Goal: Task Accomplishment & Management: Manage account settings

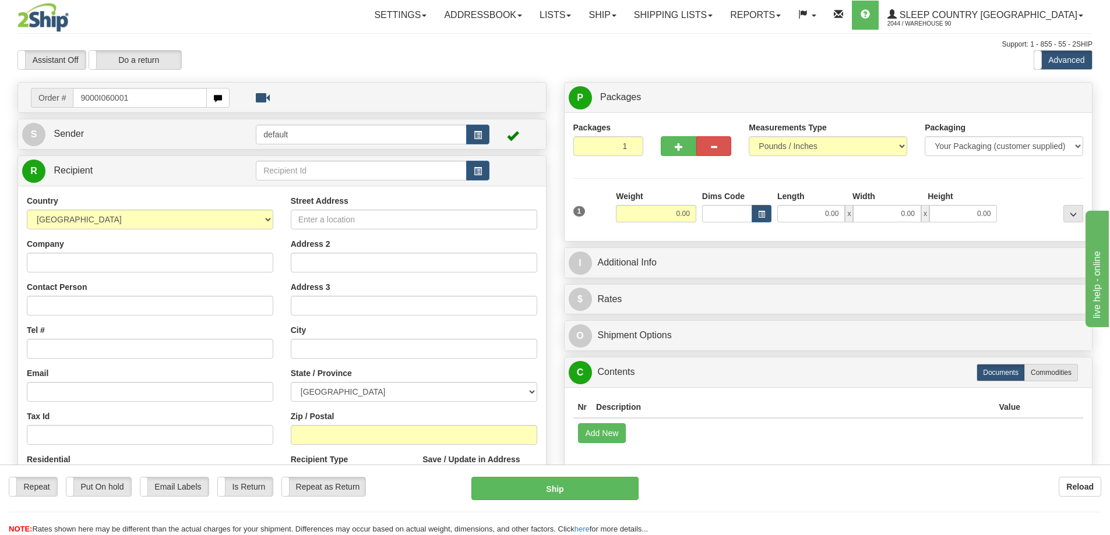
type input "9000I060001"
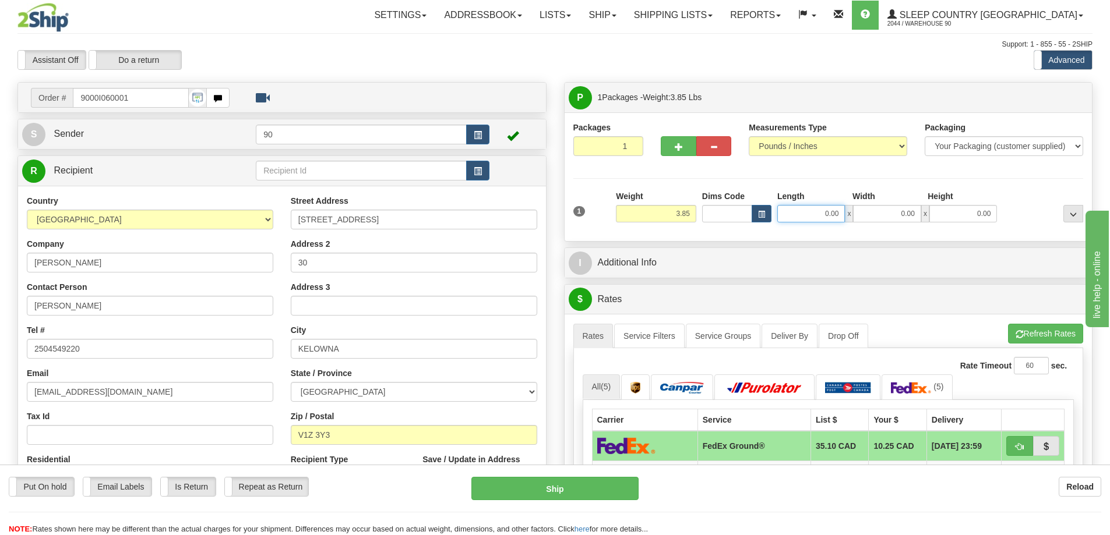
drag, startPoint x: 821, startPoint y: 216, endPoint x: 859, endPoint y: 221, distance: 38.3
click at [859, 221] on div "0.00 x 0.00 x 0.00" at bounding box center [887, 213] width 220 height 17
type input "16.00"
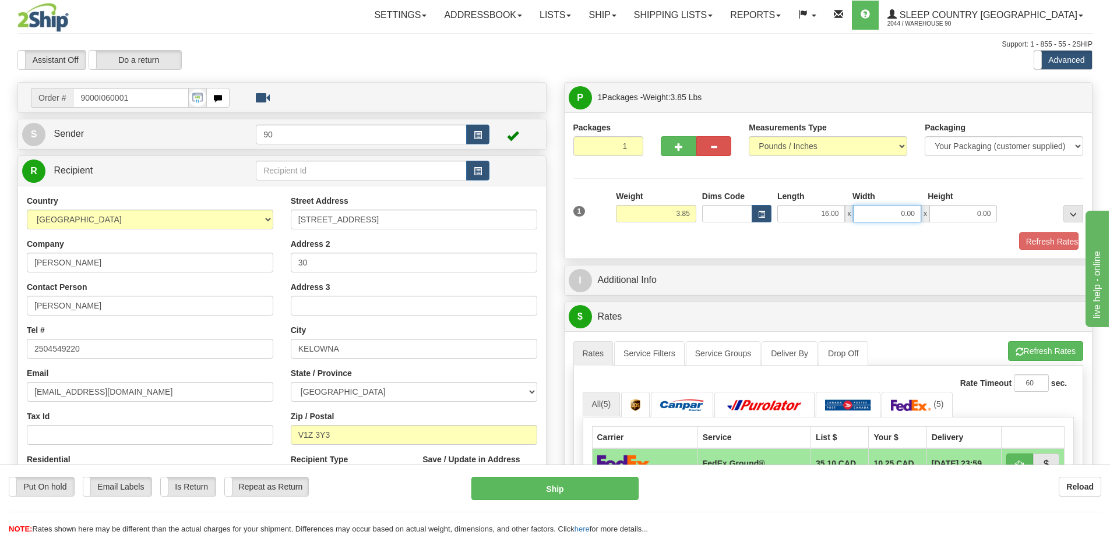
drag, startPoint x: 900, startPoint y: 215, endPoint x: 932, endPoint y: 214, distance: 32.0
click at [931, 214] on div "16.00 x 0.00 x 0.00" at bounding box center [887, 213] width 220 height 17
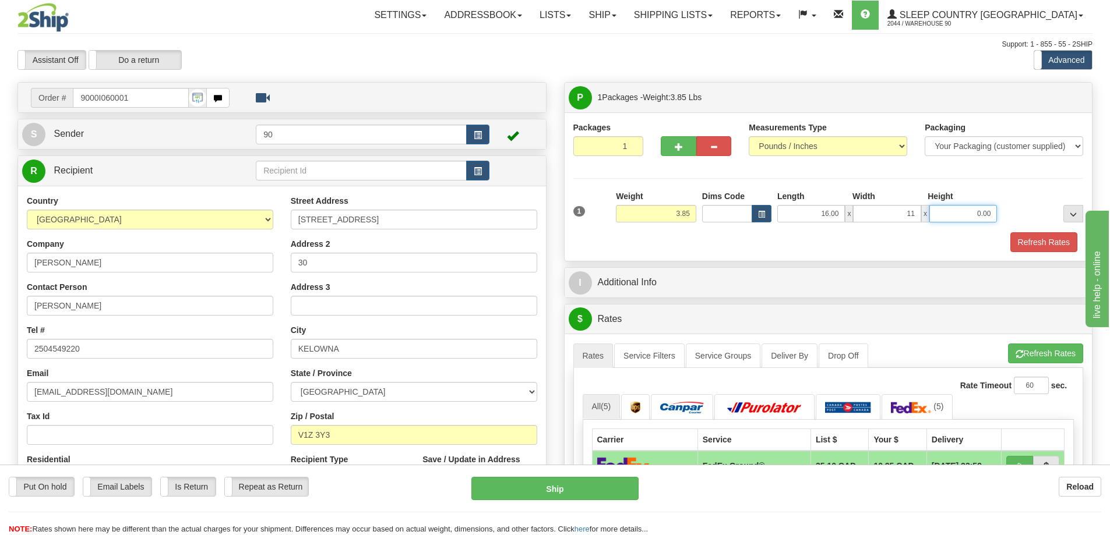
type input "11.00"
drag, startPoint x: 960, startPoint y: 211, endPoint x: 1014, endPoint y: 213, distance: 53.6
click at [1013, 213] on div "1 Weight 3.85 Dims Code x x" at bounding box center [828, 210] width 516 height 41
type input "7.00"
click at [1039, 239] on button "Refresh Rates" at bounding box center [1043, 242] width 67 height 20
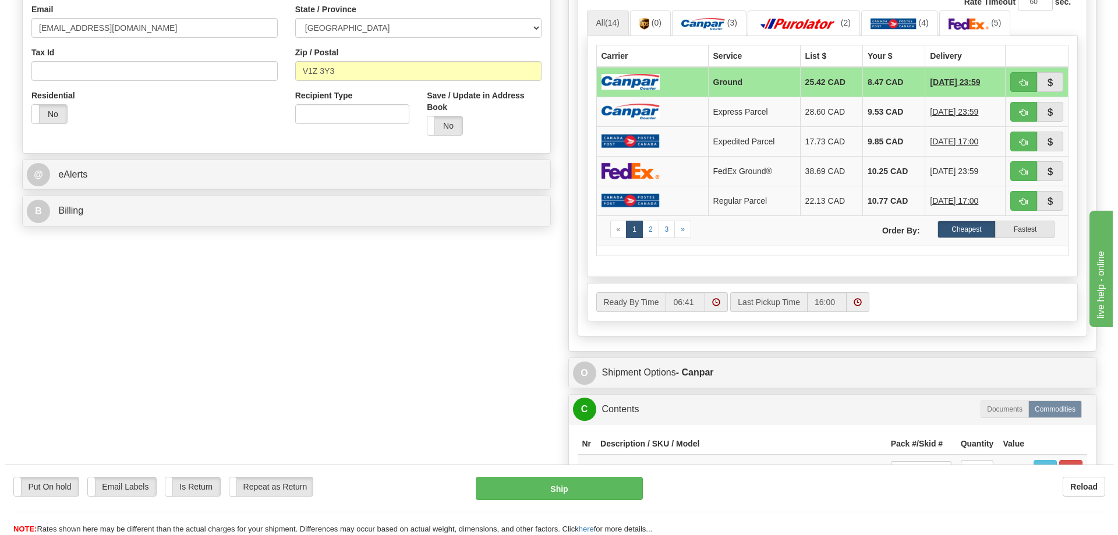
scroll to position [524, 0]
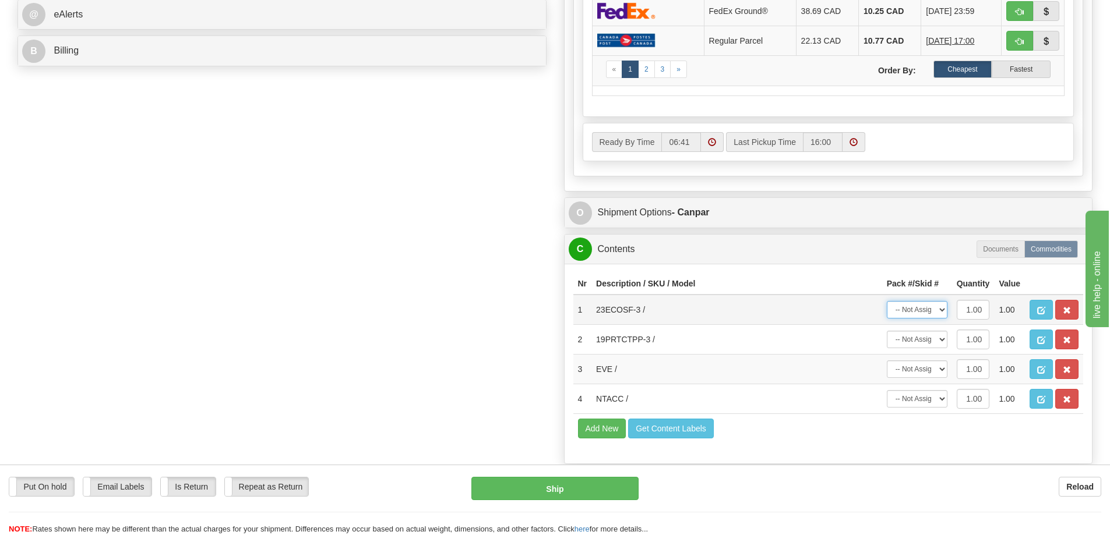
drag, startPoint x: 922, startPoint y: 312, endPoint x: 921, endPoint y: 318, distance: 6.4
click at [922, 314] on select "-- Not Assigned -- Package 1" at bounding box center [916, 309] width 61 height 17
select select "0"
click at [886, 301] on select "-- Not Assigned -- Package 1" at bounding box center [916, 309] width 61 height 17
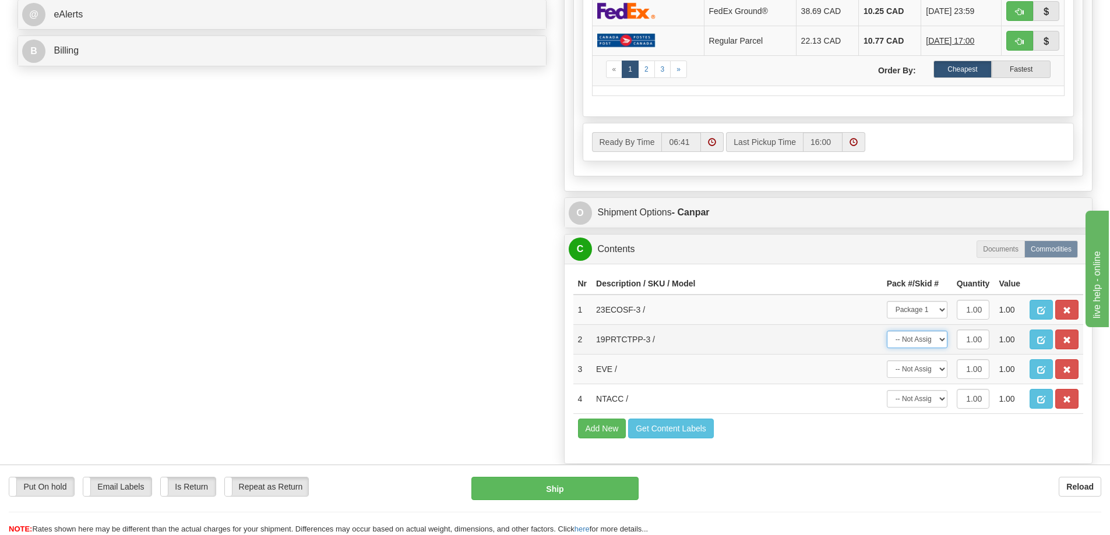
drag, startPoint x: 922, startPoint y: 338, endPoint x: 919, endPoint y: 348, distance: 10.5
click at [921, 340] on select "-- Not Assigned -- Package 1" at bounding box center [916, 339] width 61 height 17
select select "0"
click at [886, 331] on select "-- Not Assigned -- Package 1" at bounding box center [916, 339] width 61 height 17
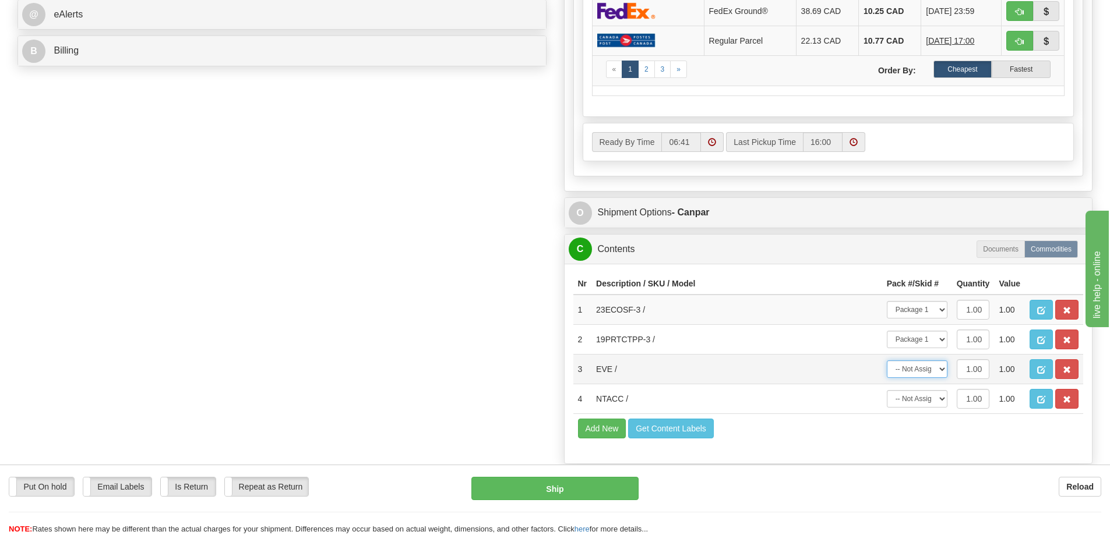
click at [912, 373] on select "-- Not Assigned -- Package 1" at bounding box center [916, 369] width 61 height 17
select select "0"
click at [886, 361] on select "-- Not Assigned -- Package 1" at bounding box center [916, 369] width 61 height 17
drag, startPoint x: 902, startPoint y: 399, endPoint x: 902, endPoint y: 408, distance: 8.7
click at [902, 402] on select "-- Not Assigned -- Package 1" at bounding box center [916, 398] width 61 height 17
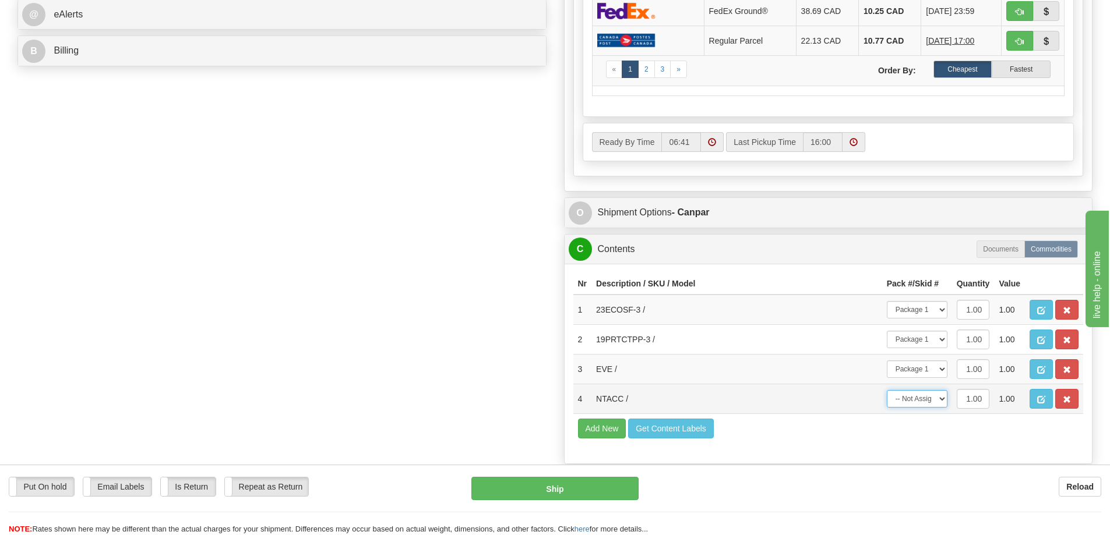
select select "0"
click at [886, 390] on select "-- Not Assigned -- Package 1" at bounding box center [916, 398] width 61 height 17
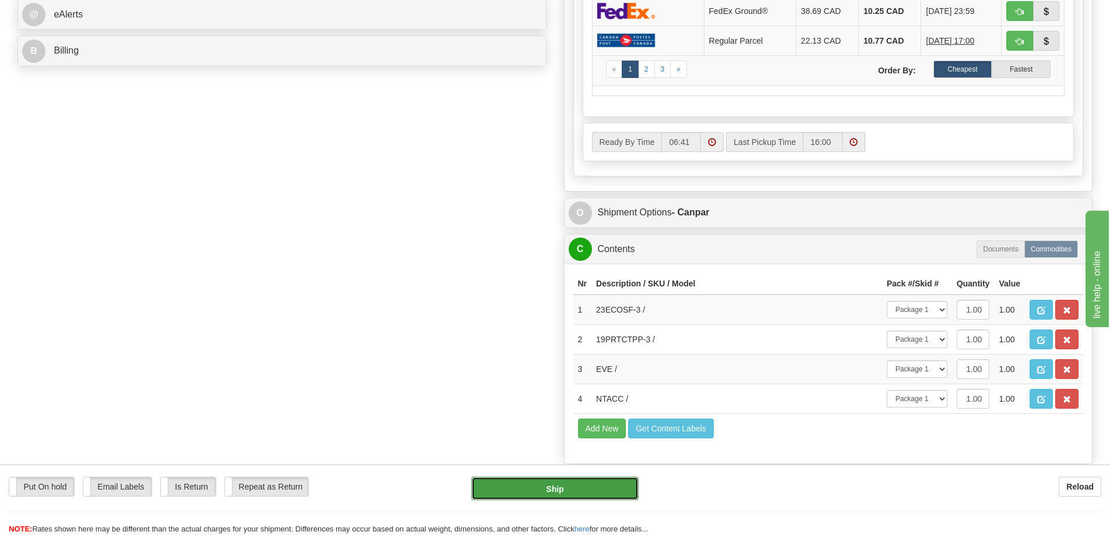
click at [533, 486] on button "Ship" at bounding box center [554, 488] width 167 height 23
type input "1"
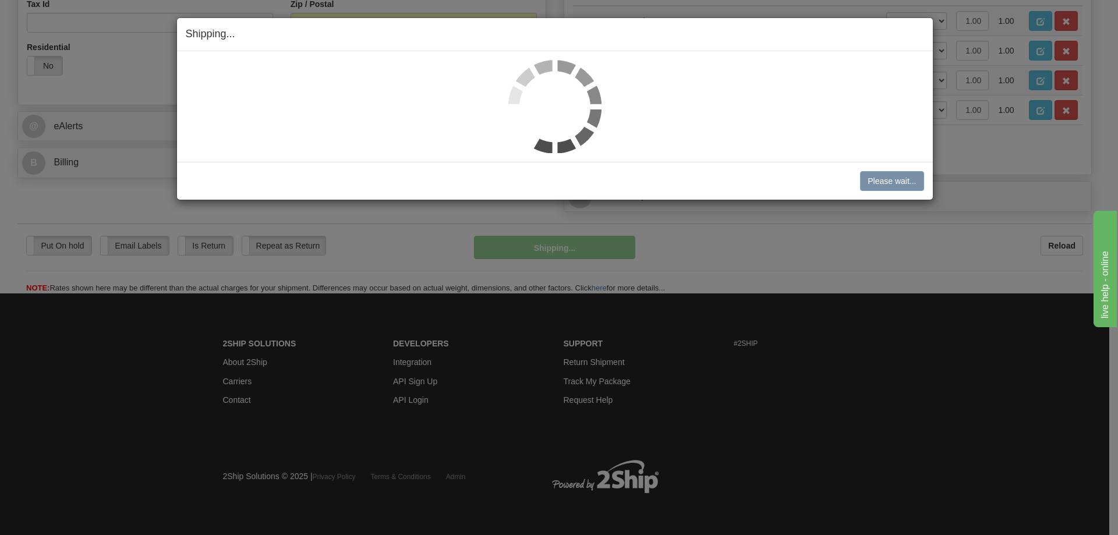
scroll to position [412, 0]
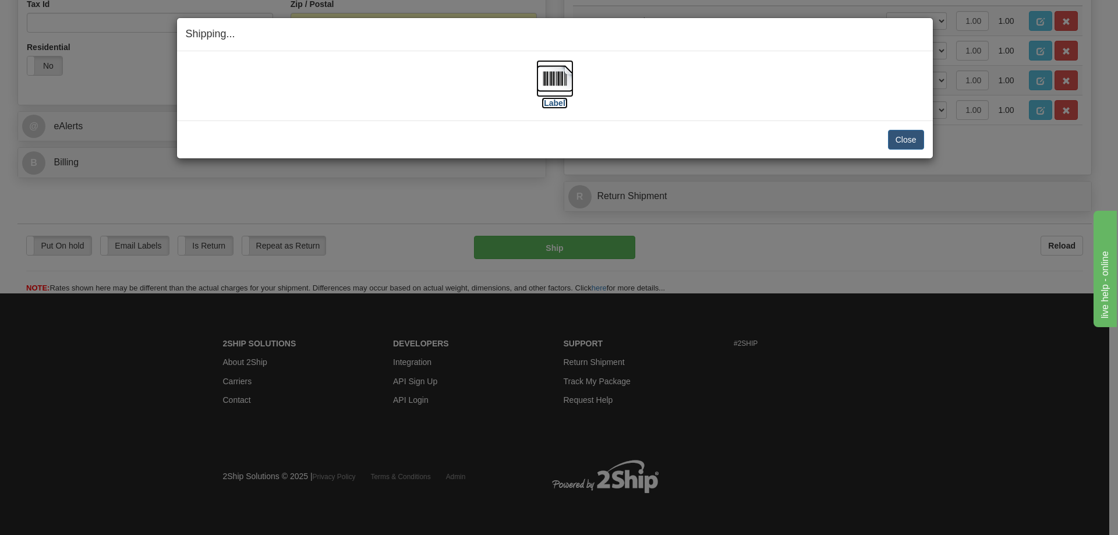
click at [554, 104] on label "[Label]" at bounding box center [555, 103] width 27 height 12
click at [902, 139] on button "Close" at bounding box center [906, 140] width 36 height 20
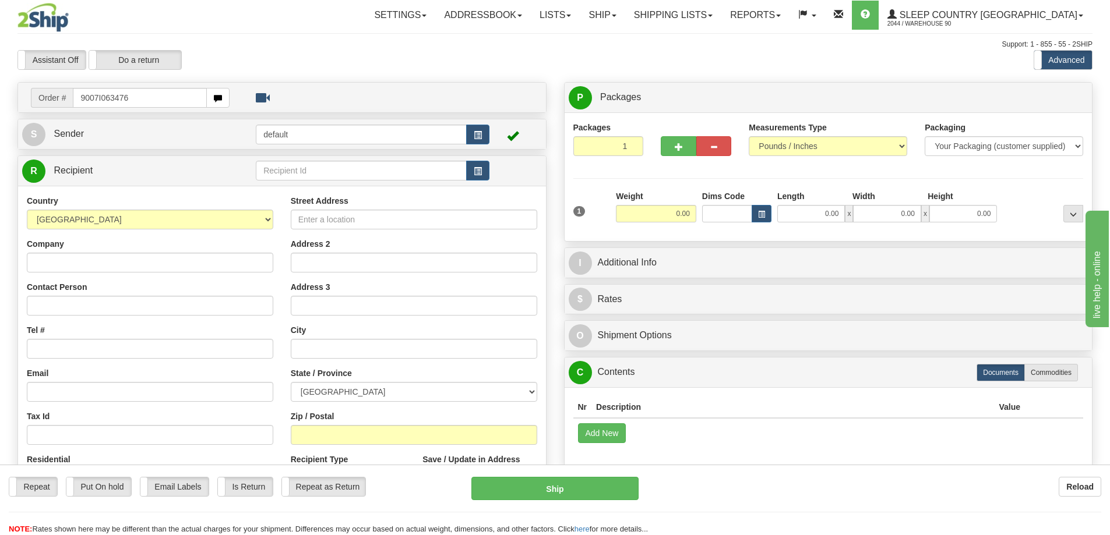
type input "9007I063476"
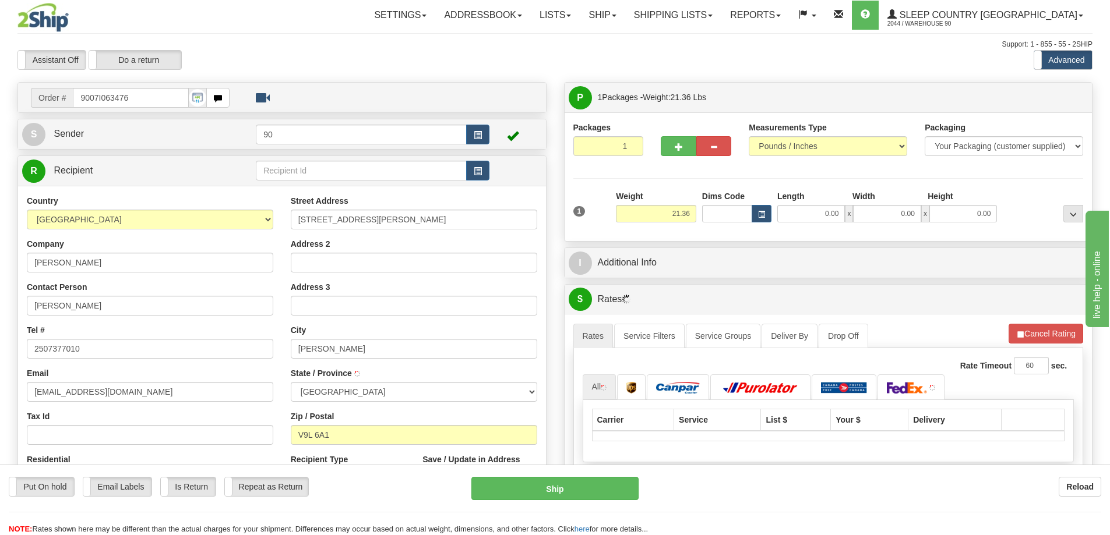
type input "NORTH COWICHAN"
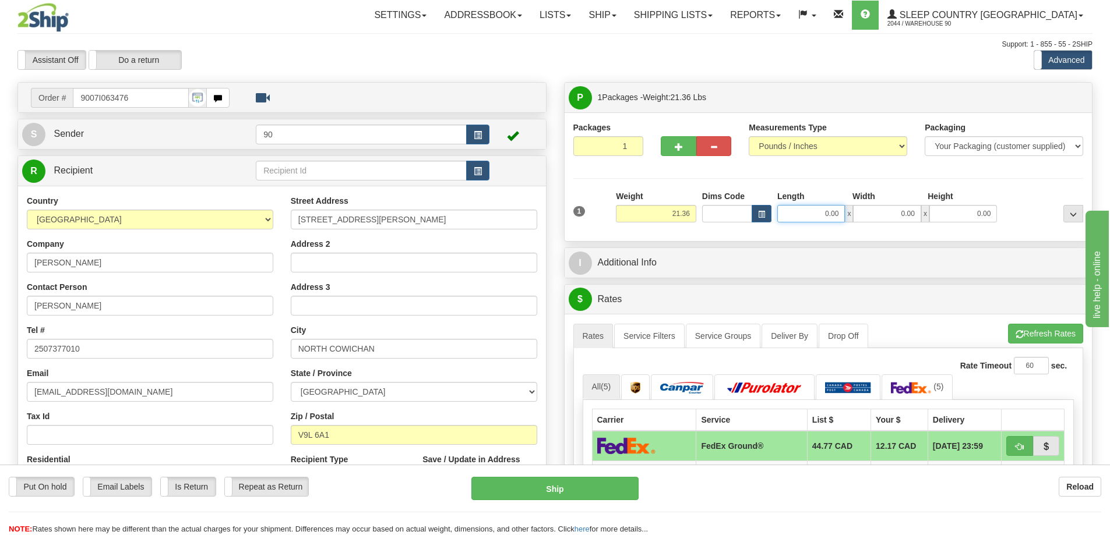
drag, startPoint x: 820, startPoint y: 214, endPoint x: 865, endPoint y: 213, distance: 45.5
click at [864, 213] on div "0.00 x 0.00 x 0.00" at bounding box center [887, 213] width 220 height 17
type input "21.00"
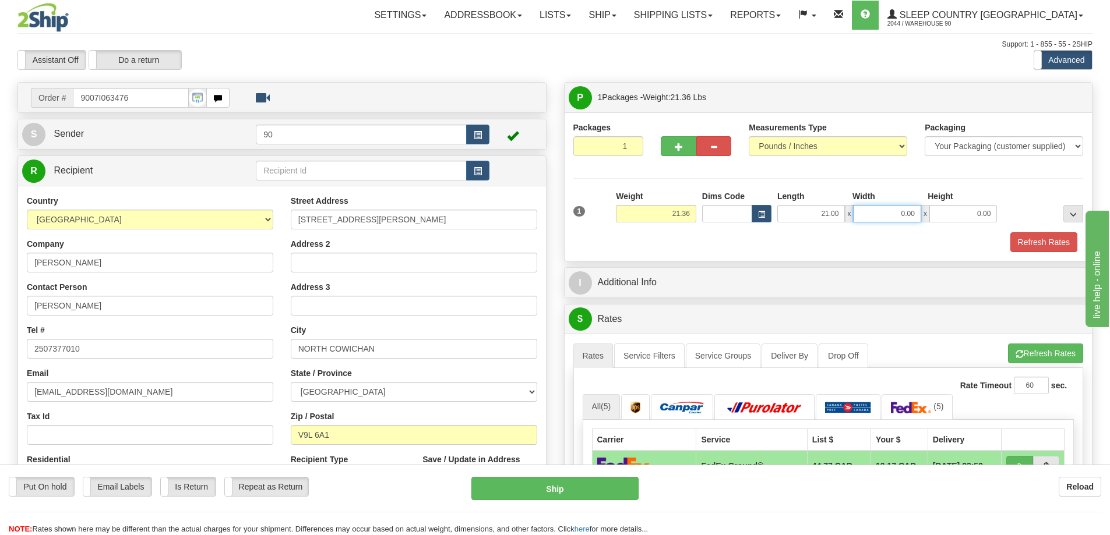
drag, startPoint x: 880, startPoint y: 218, endPoint x: 942, endPoint y: 217, distance: 61.7
click at [942, 217] on div "21.00 x 0.00 x 0.00" at bounding box center [887, 213] width 220 height 17
type input "19.00"
drag, startPoint x: 962, startPoint y: 218, endPoint x: 995, endPoint y: 216, distance: 33.9
click at [995, 216] on input "0.00" at bounding box center [963, 213] width 68 height 17
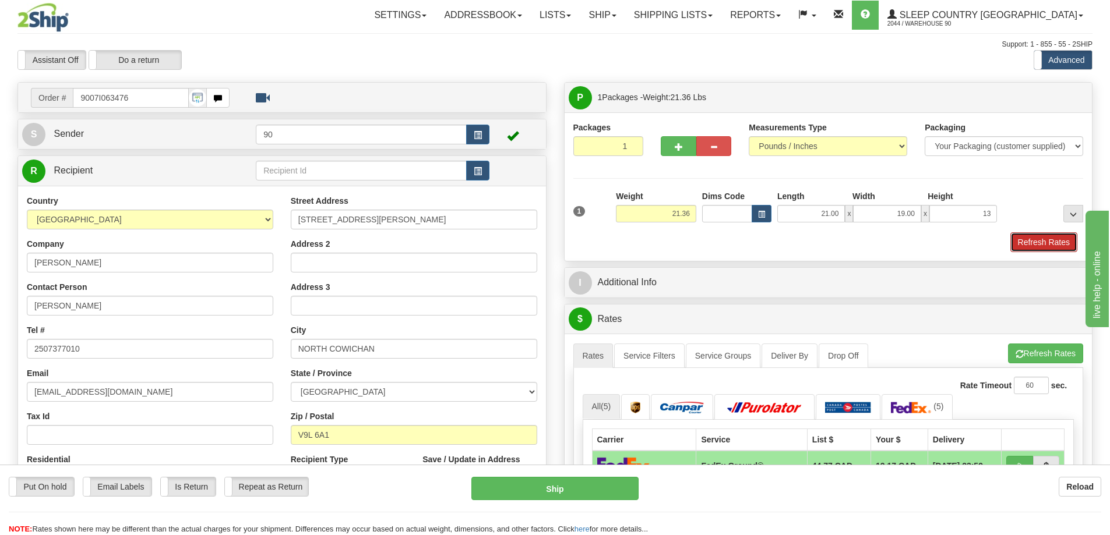
type input "13.00"
click at [1024, 245] on button "Refresh Rates" at bounding box center [1043, 242] width 67 height 20
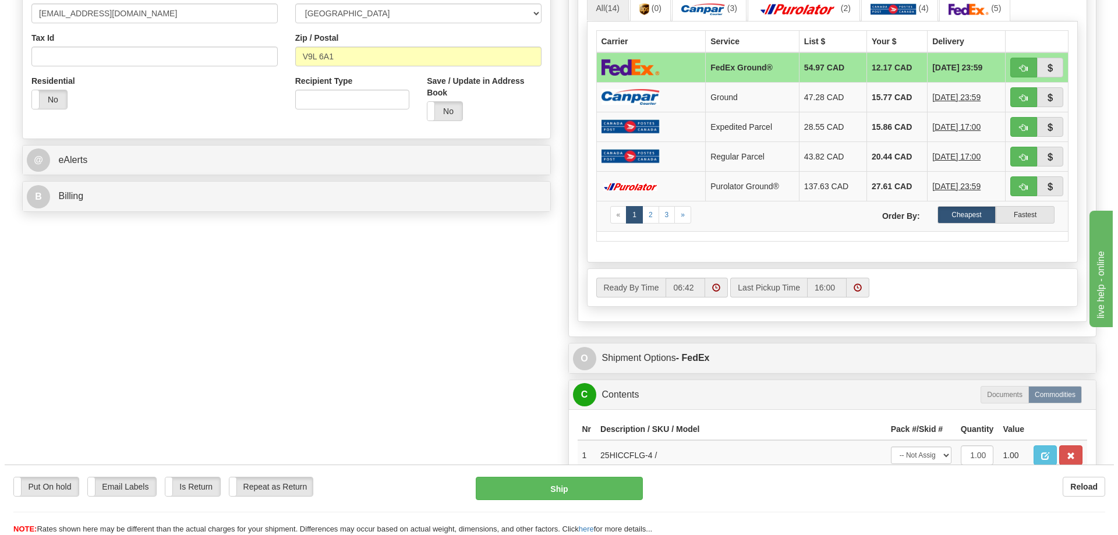
scroll to position [466, 0]
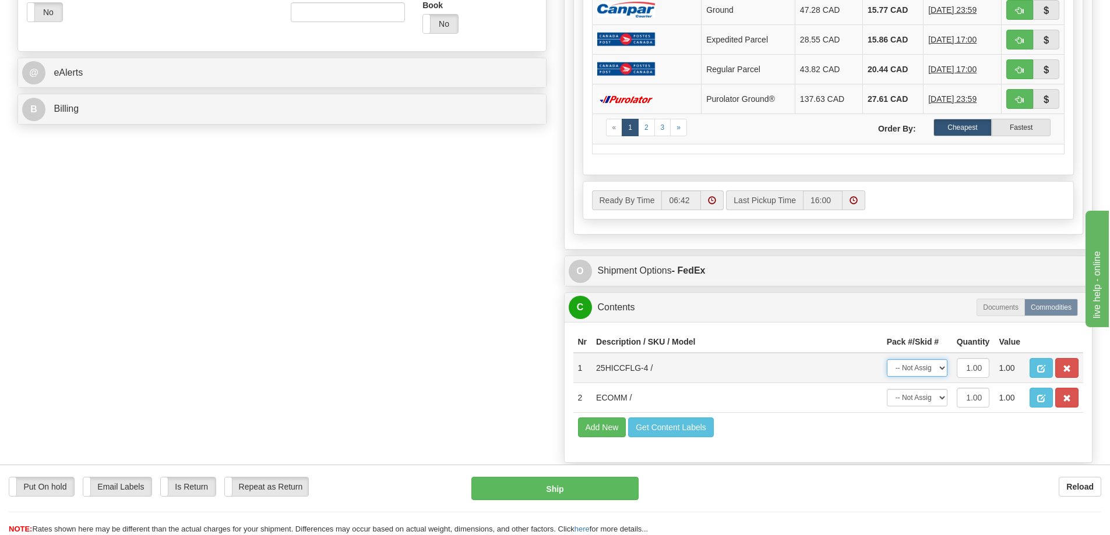
click at [921, 366] on select "-- Not Assigned -- Package 1" at bounding box center [916, 367] width 61 height 17
select select "0"
click at [886, 359] on select "-- Not Assigned -- Package 1" at bounding box center [916, 367] width 61 height 17
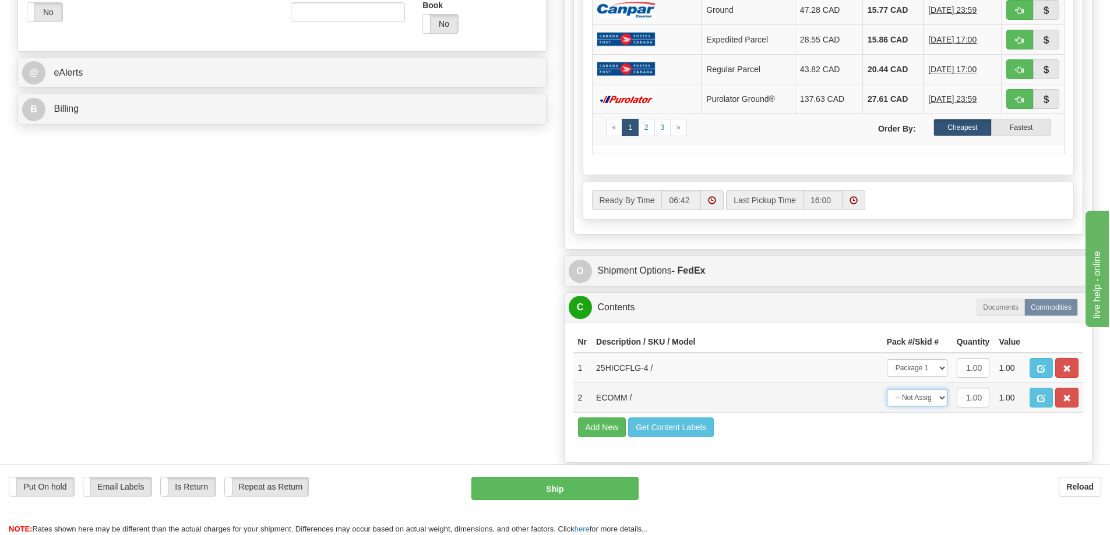
click at [912, 400] on select "-- Not Assigned -- Package 1" at bounding box center [916, 397] width 61 height 17
select select "0"
click at [886, 389] on select "-- Not Assigned -- Package 1" at bounding box center [916, 397] width 61 height 17
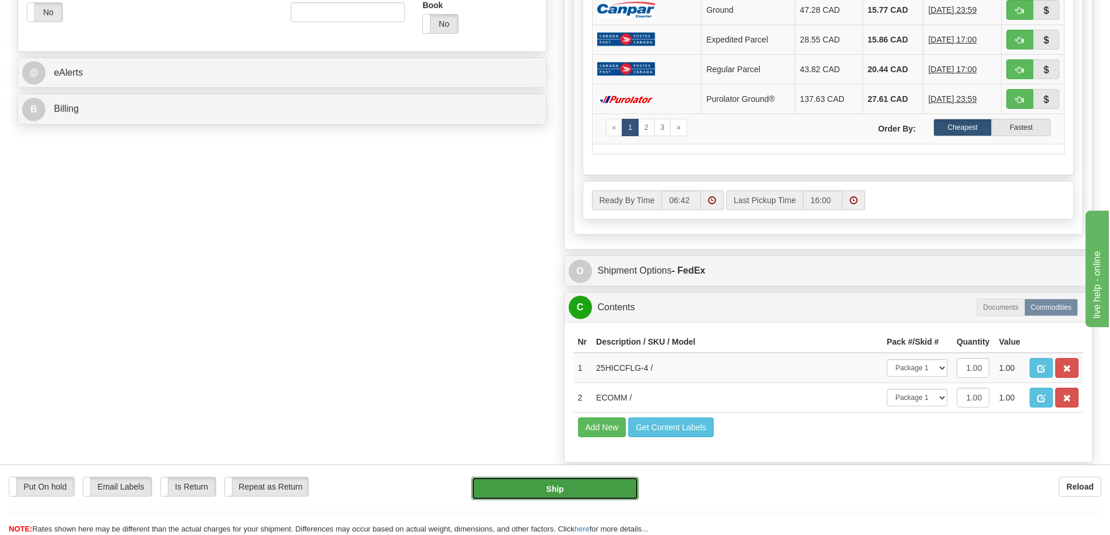
click at [560, 494] on button "Ship" at bounding box center [554, 488] width 167 height 23
type input "92"
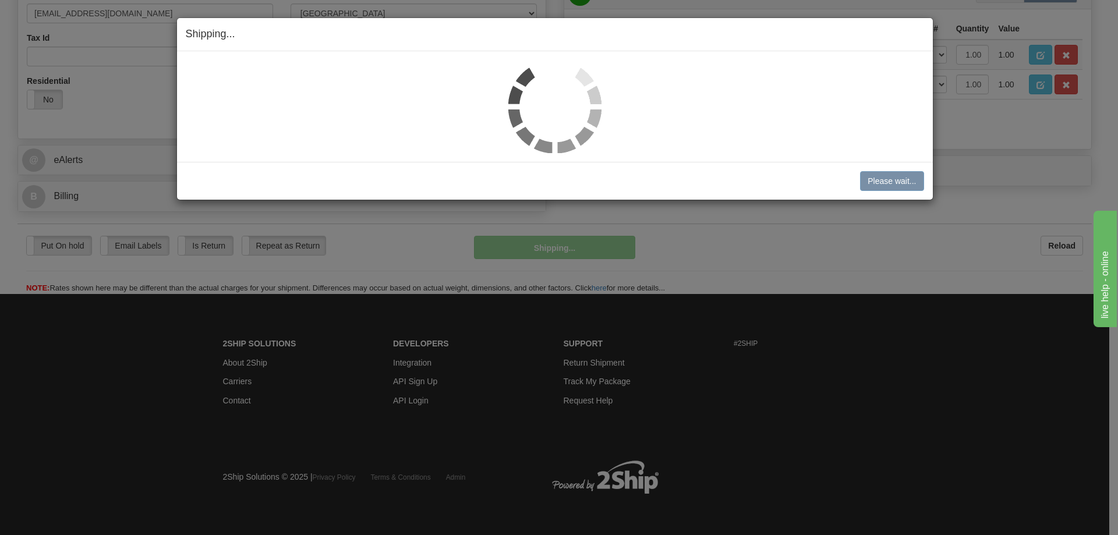
scroll to position [379, 0]
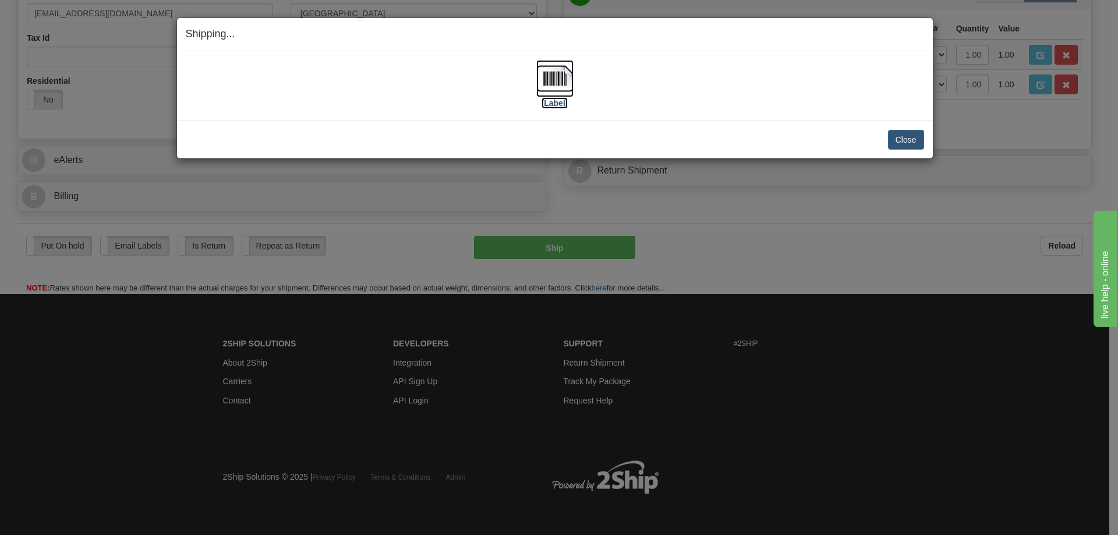
click at [563, 105] on label "[Label]" at bounding box center [555, 103] width 27 height 12
click at [912, 143] on button "Close" at bounding box center [906, 140] width 36 height 20
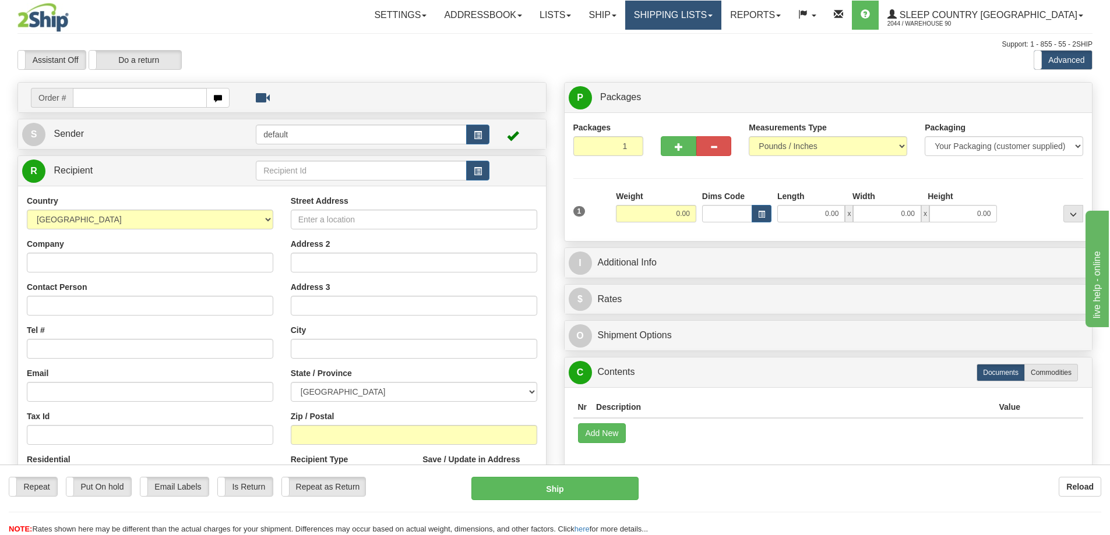
click at [721, 16] on link "Shipping lists" at bounding box center [673, 15] width 96 height 29
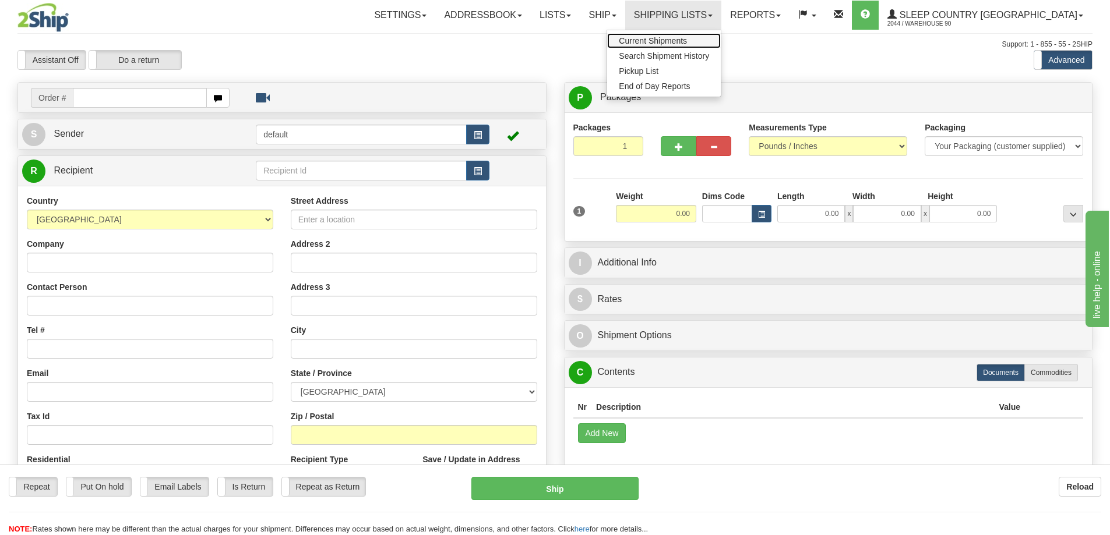
click at [687, 38] on span "Current Shipments" at bounding box center [653, 40] width 68 height 9
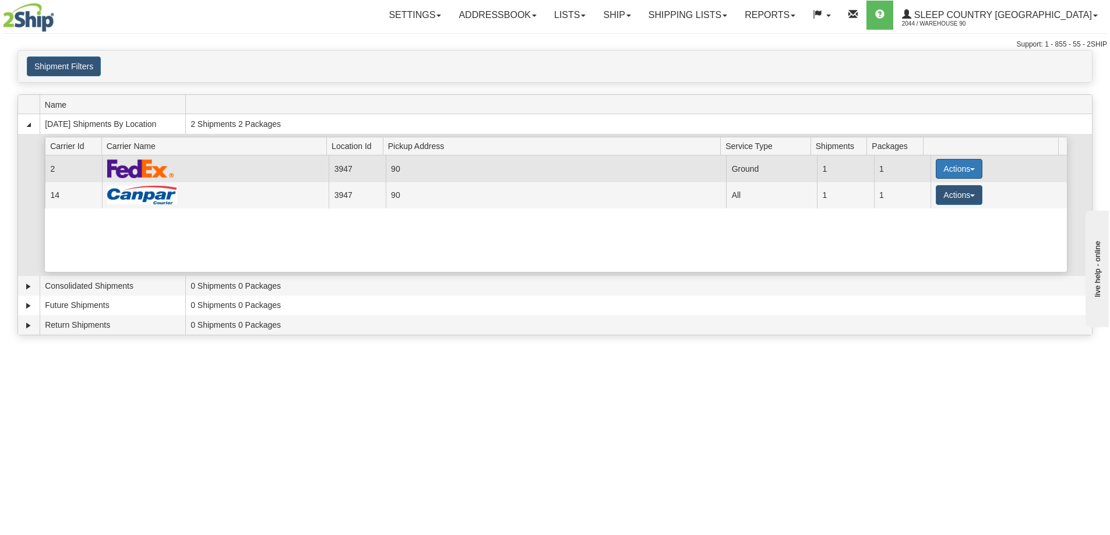
click at [953, 169] on button "Actions" at bounding box center [958, 169] width 47 height 20
click at [916, 207] on span "Close" at bounding box center [913, 206] width 27 height 8
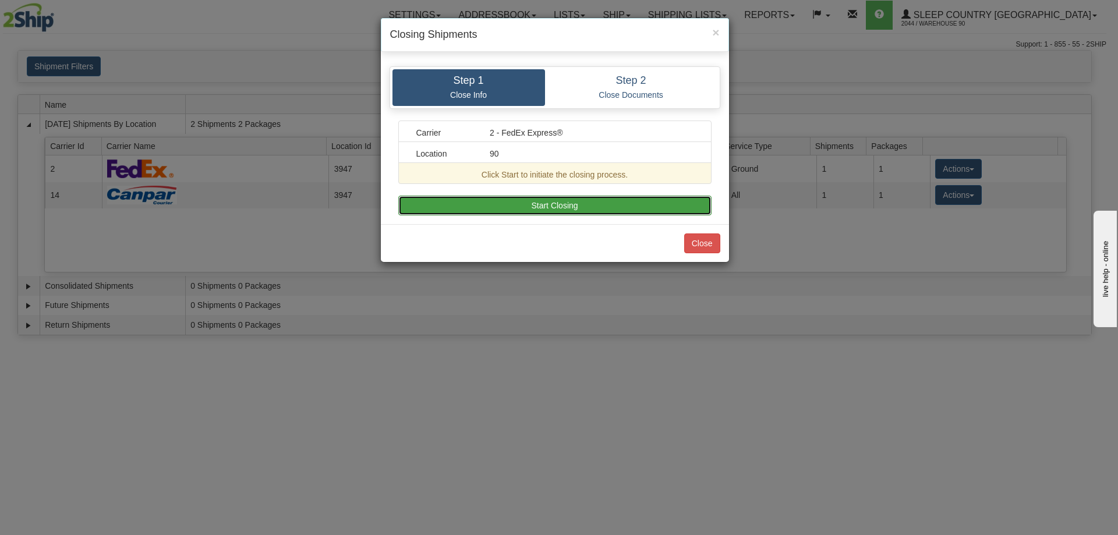
drag, startPoint x: 580, startPoint y: 214, endPoint x: 581, endPoint y: 206, distance: 8.8
click at [580, 214] on button "Start Closing" at bounding box center [554, 206] width 313 height 20
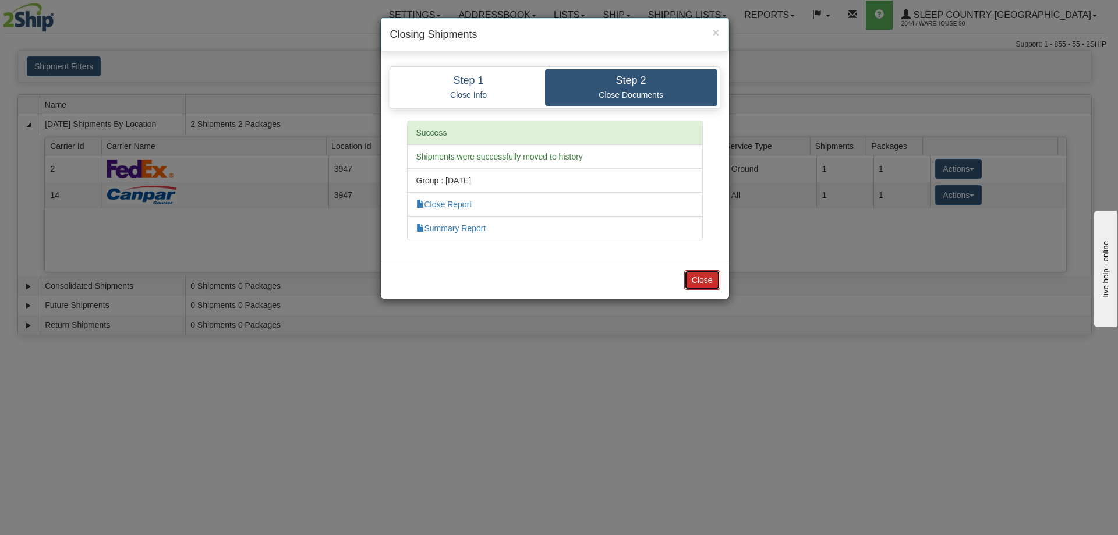
click at [702, 284] on button "Close" at bounding box center [702, 280] width 36 height 20
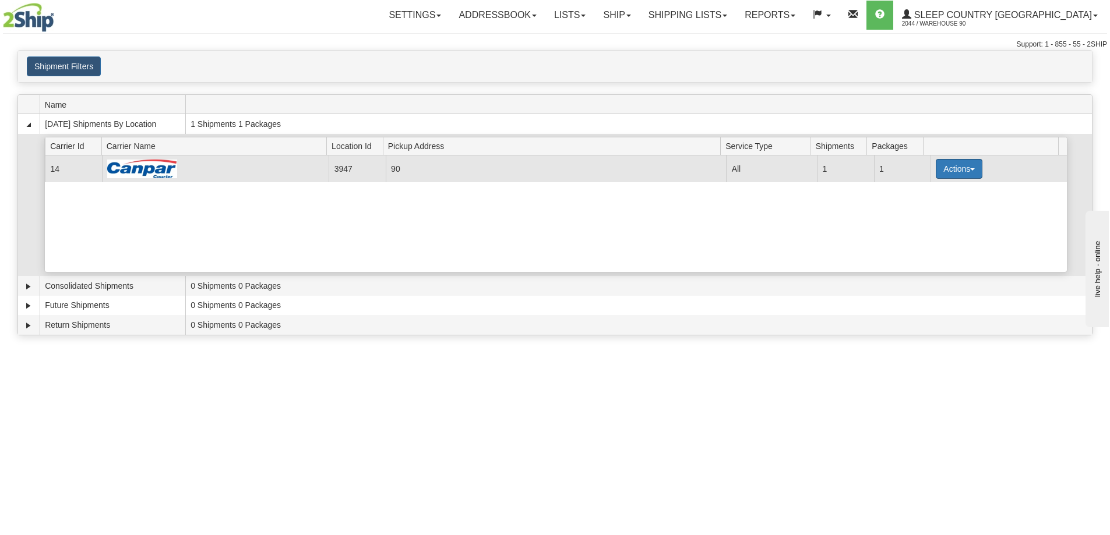
click at [937, 171] on button "Actions" at bounding box center [958, 169] width 47 height 20
click at [926, 209] on span "Close" at bounding box center [913, 206] width 27 height 8
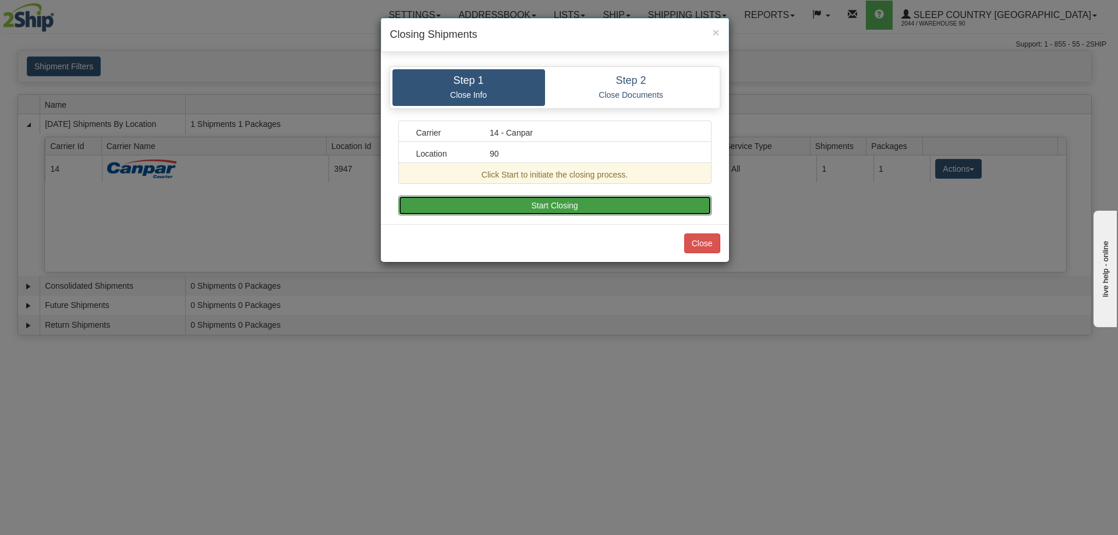
click at [596, 207] on button "Start Closing" at bounding box center [554, 206] width 313 height 20
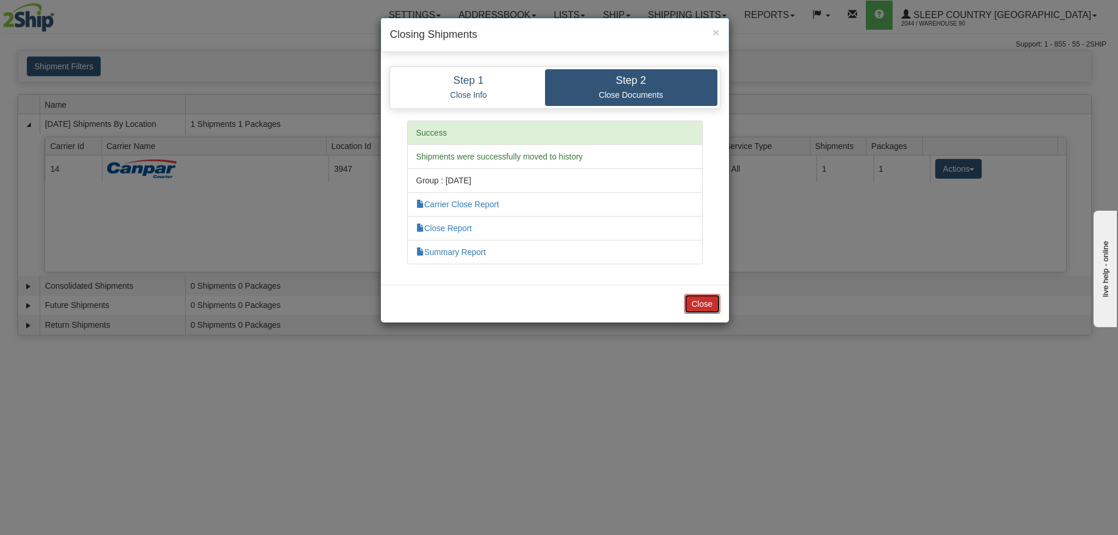
click at [699, 304] on button "Close" at bounding box center [702, 304] width 36 height 20
